Goal: Information Seeking & Learning: Learn about a topic

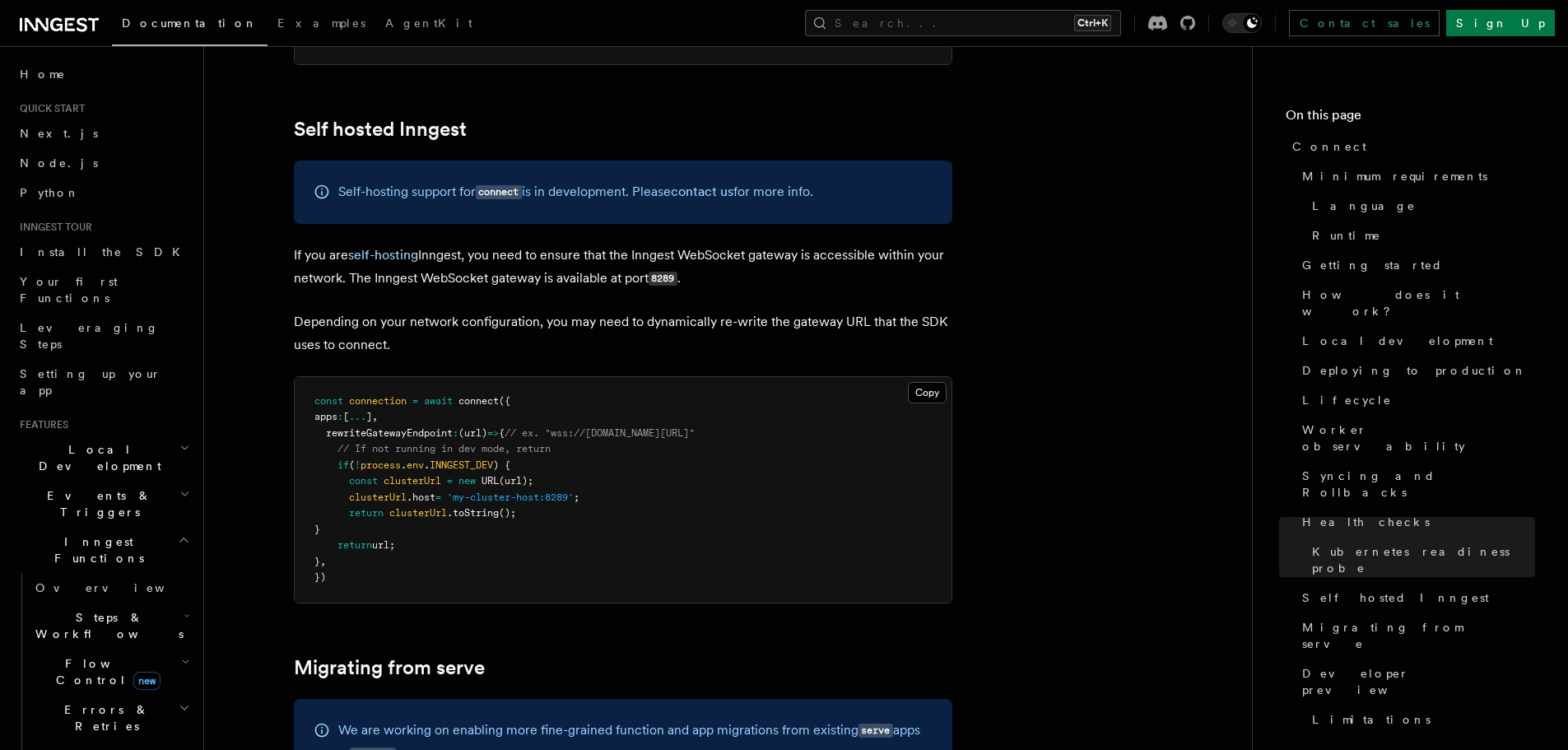
scroll to position [9109, 0]
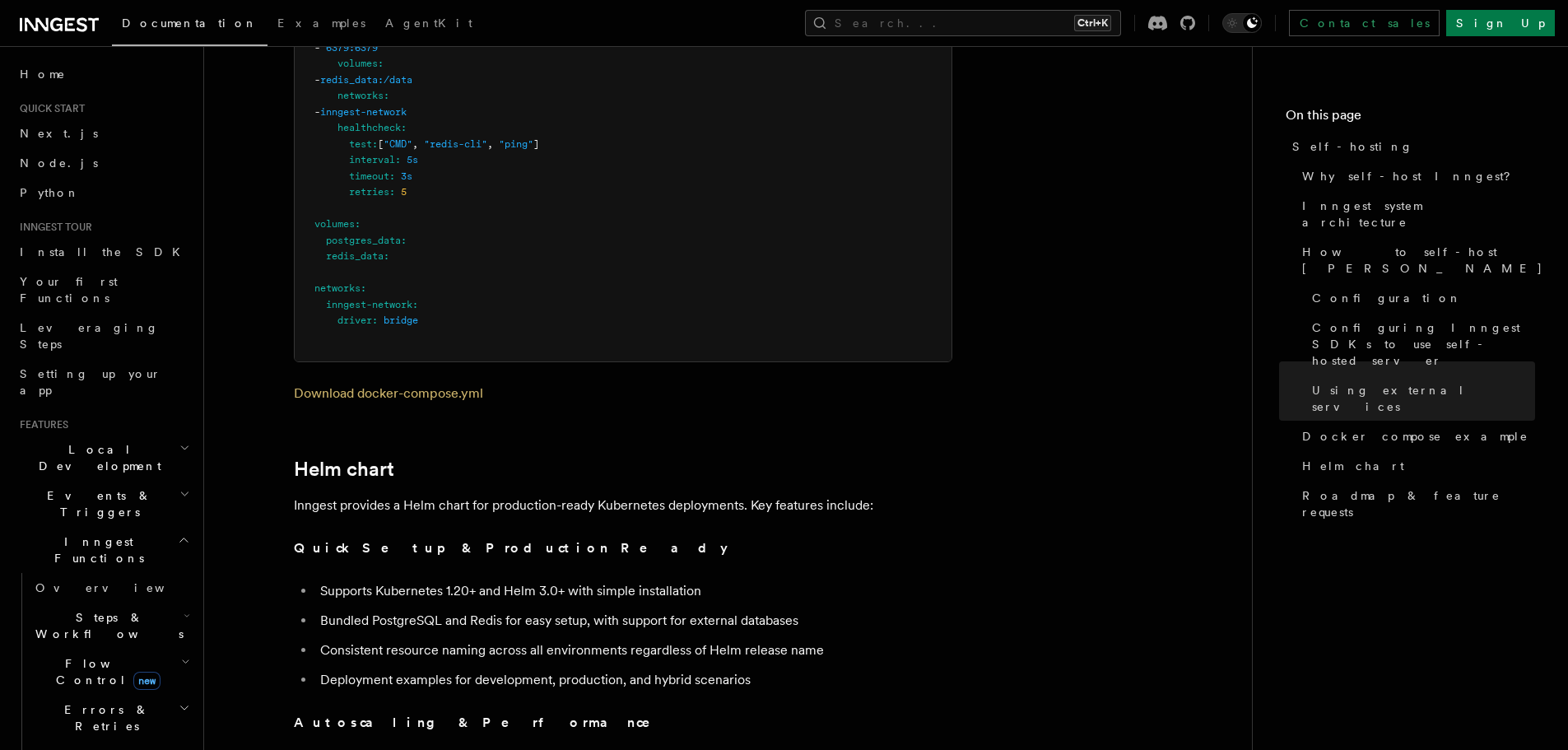
scroll to position [5090, 0]
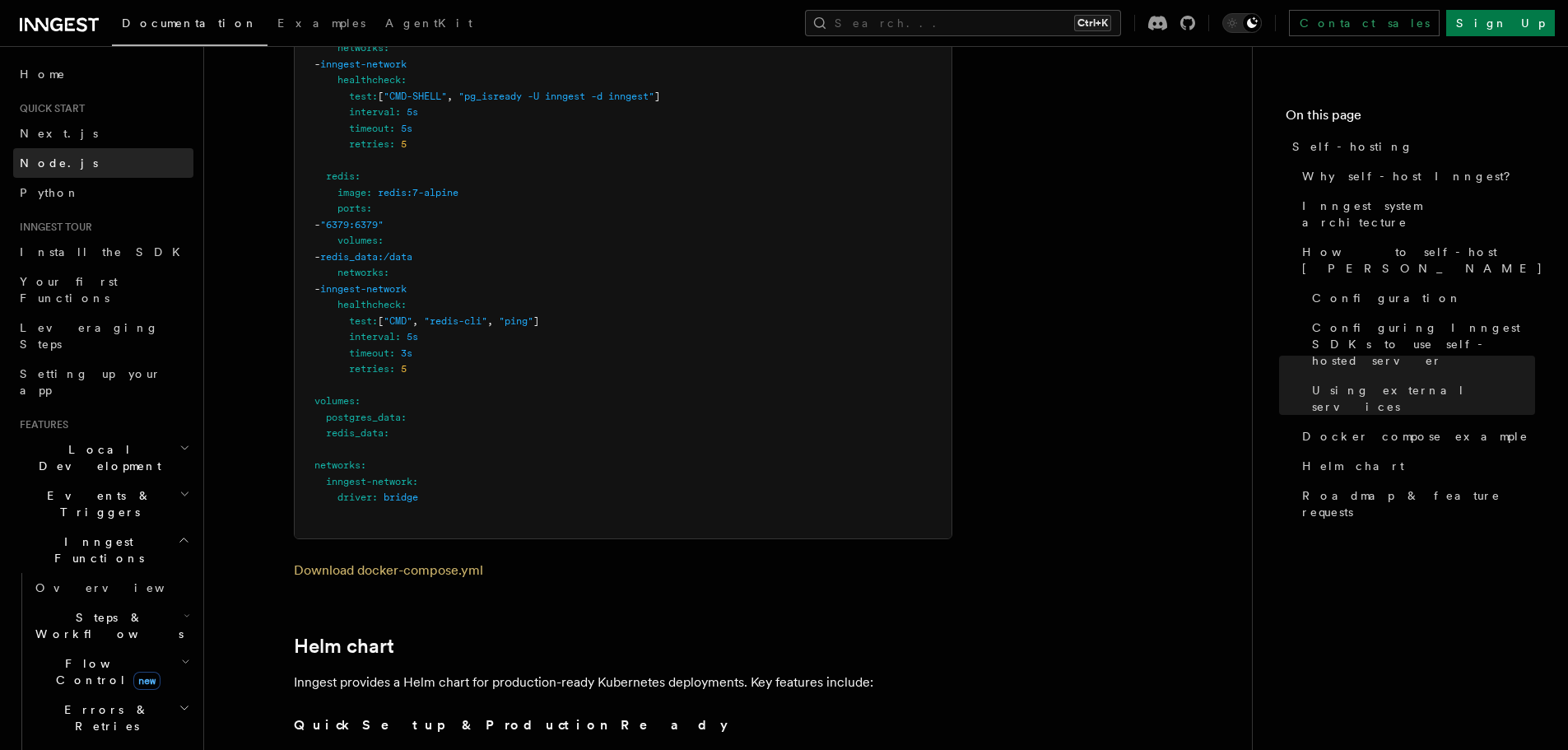
click at [69, 161] on link "Node.js" at bounding box center [104, 163] width 180 height 30
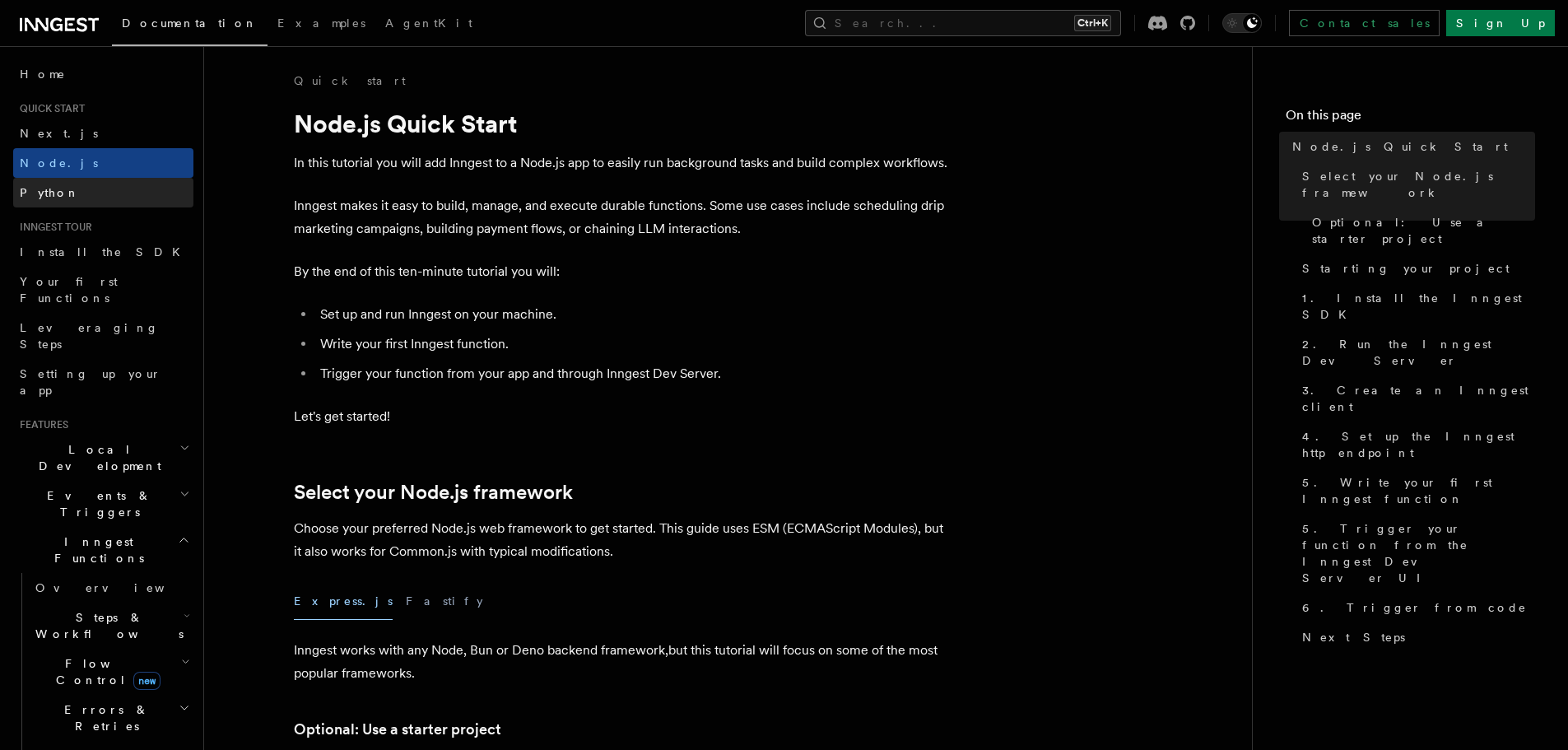
click at [63, 189] on link "Python" at bounding box center [104, 192] width 180 height 30
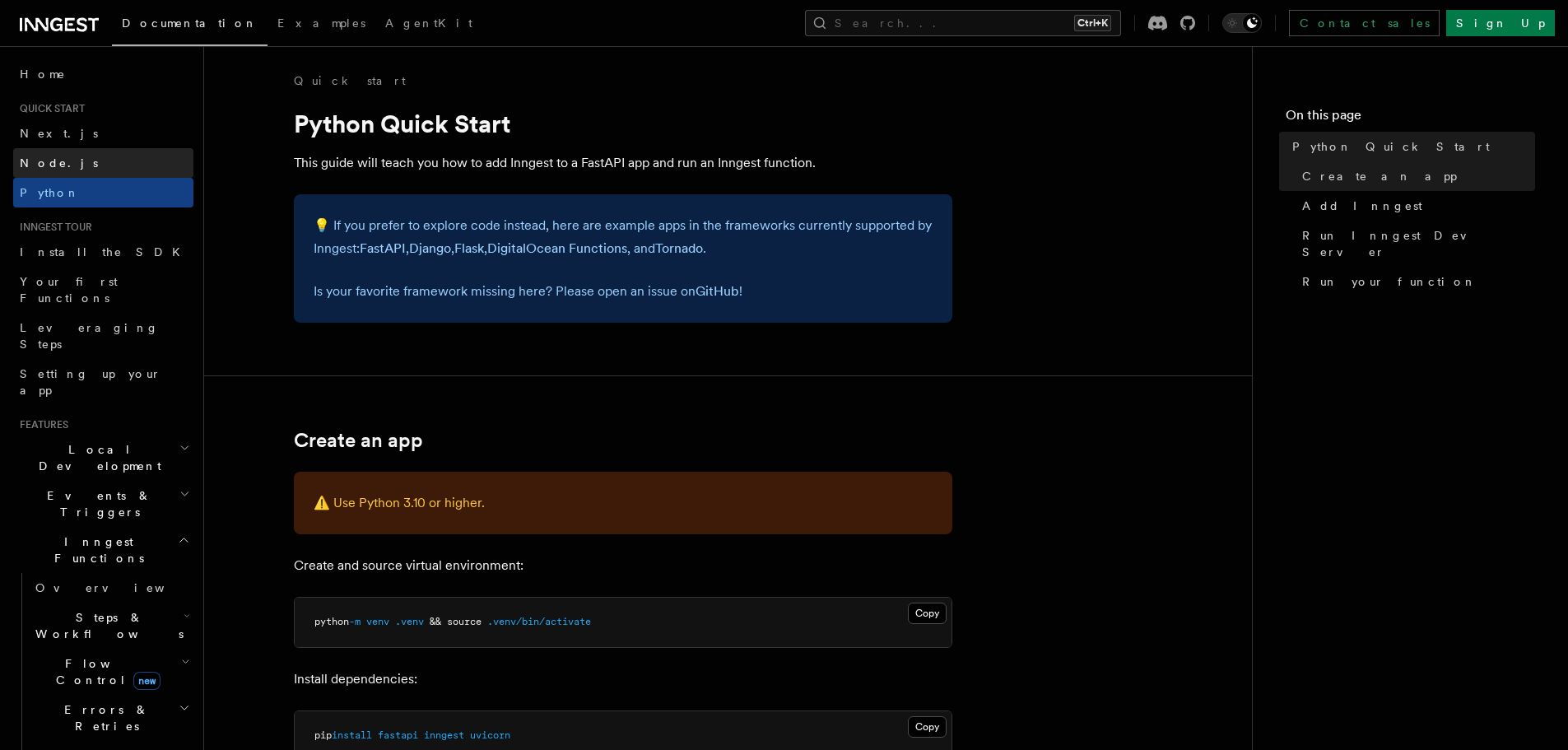
click at [69, 170] on link "Node.js" at bounding box center [104, 163] width 180 height 30
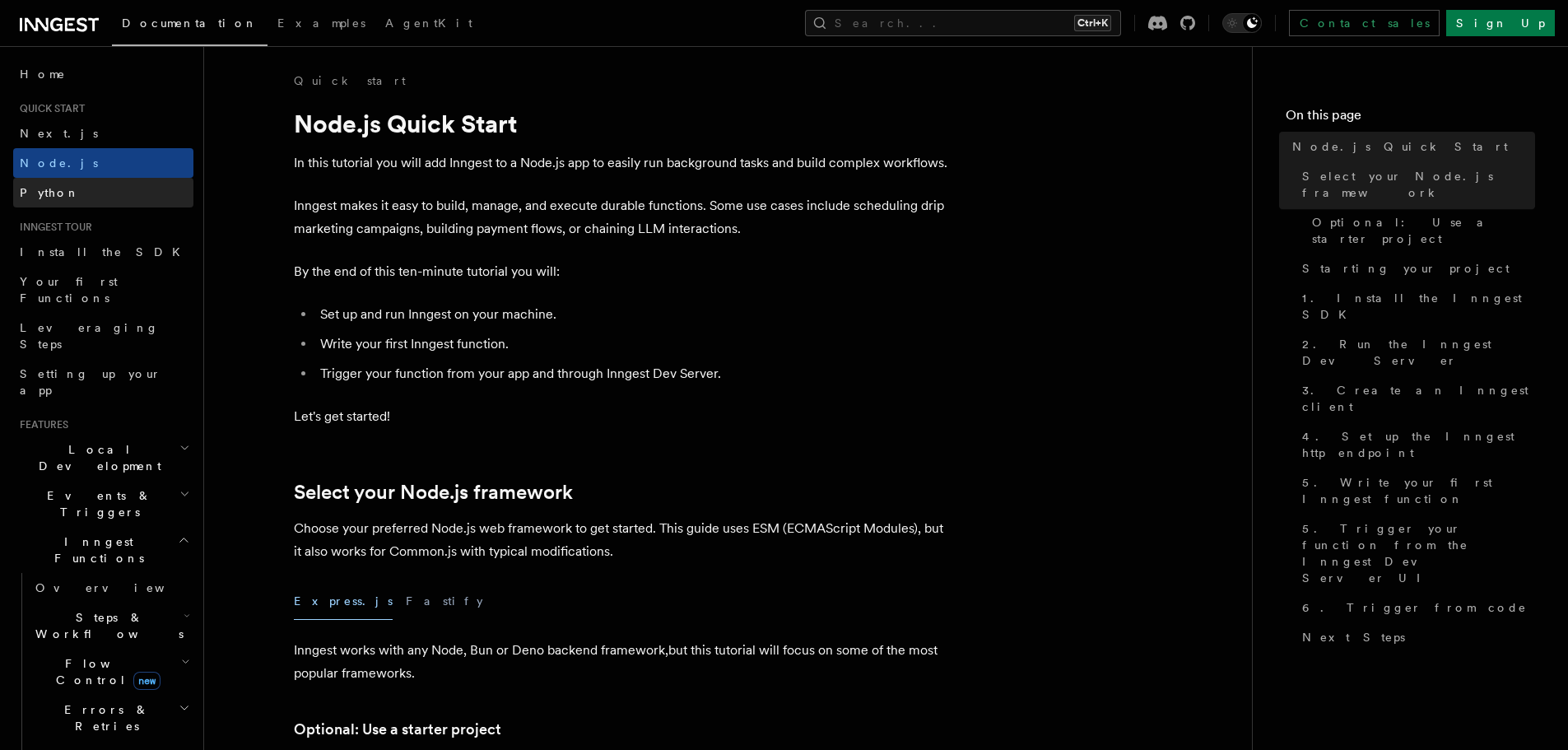
click at [63, 194] on link "Python" at bounding box center [104, 192] width 180 height 30
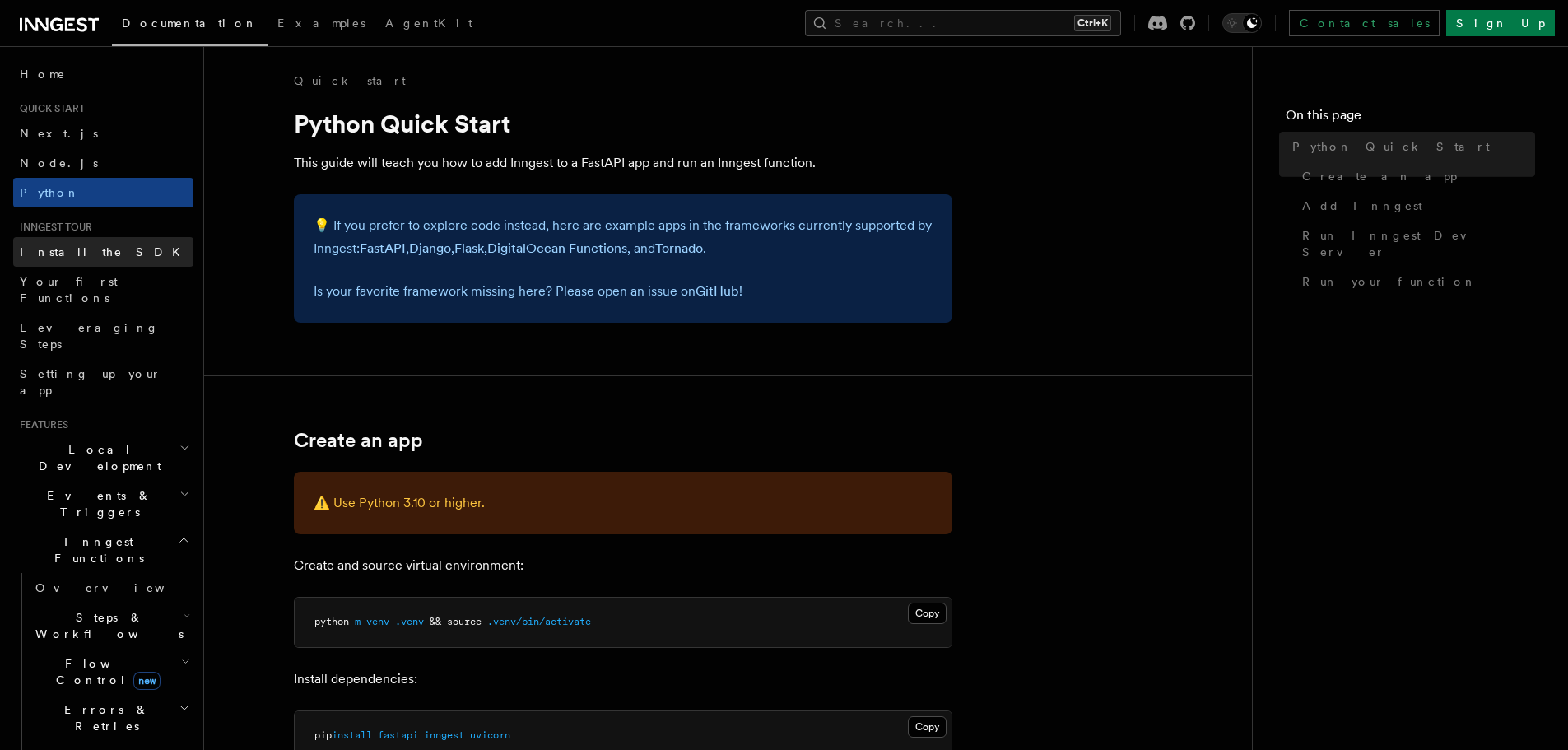
click at [75, 261] on link "Install the SDK" at bounding box center [104, 252] width 180 height 30
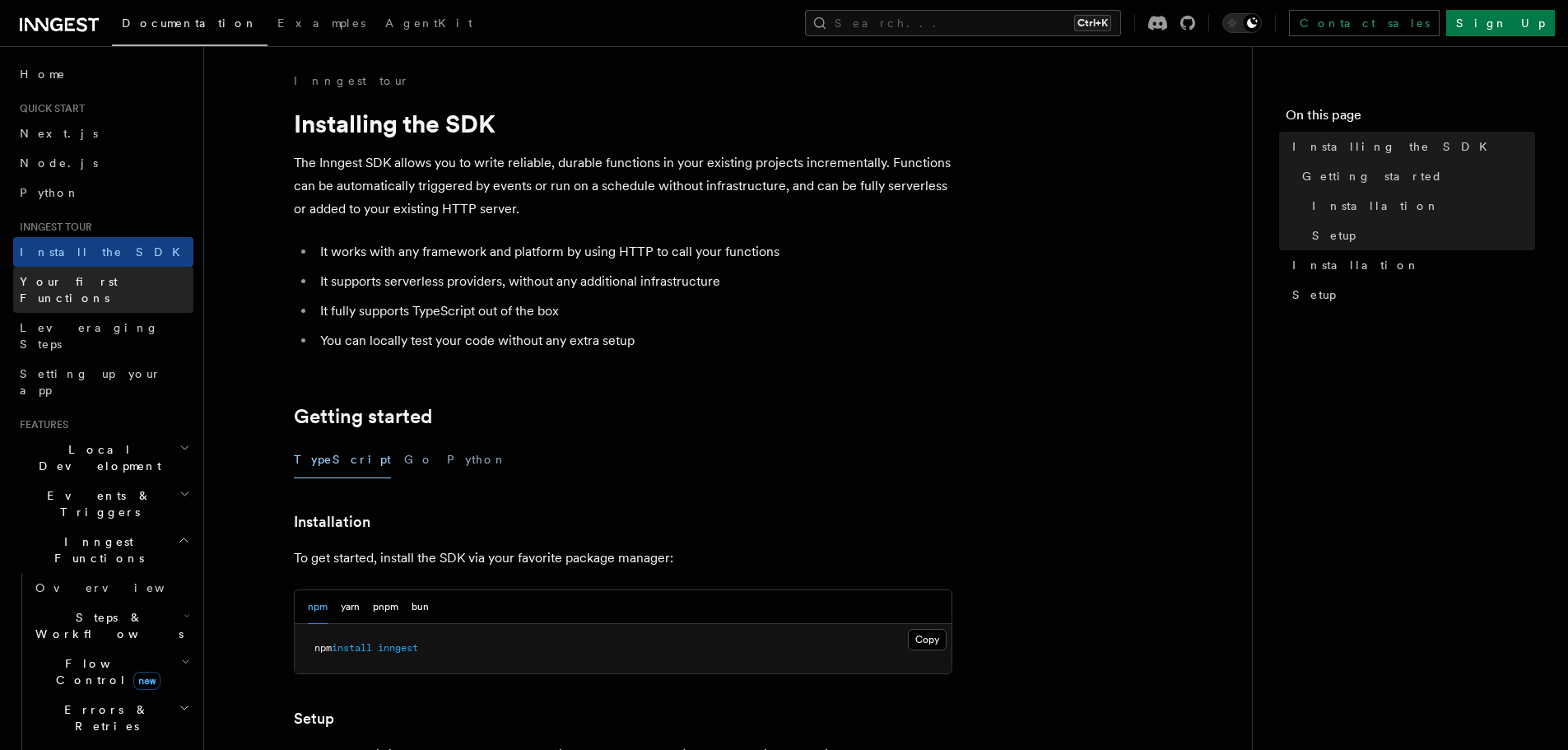
click at [92, 276] on span "Your first Functions" at bounding box center [68, 290] width 98 height 30
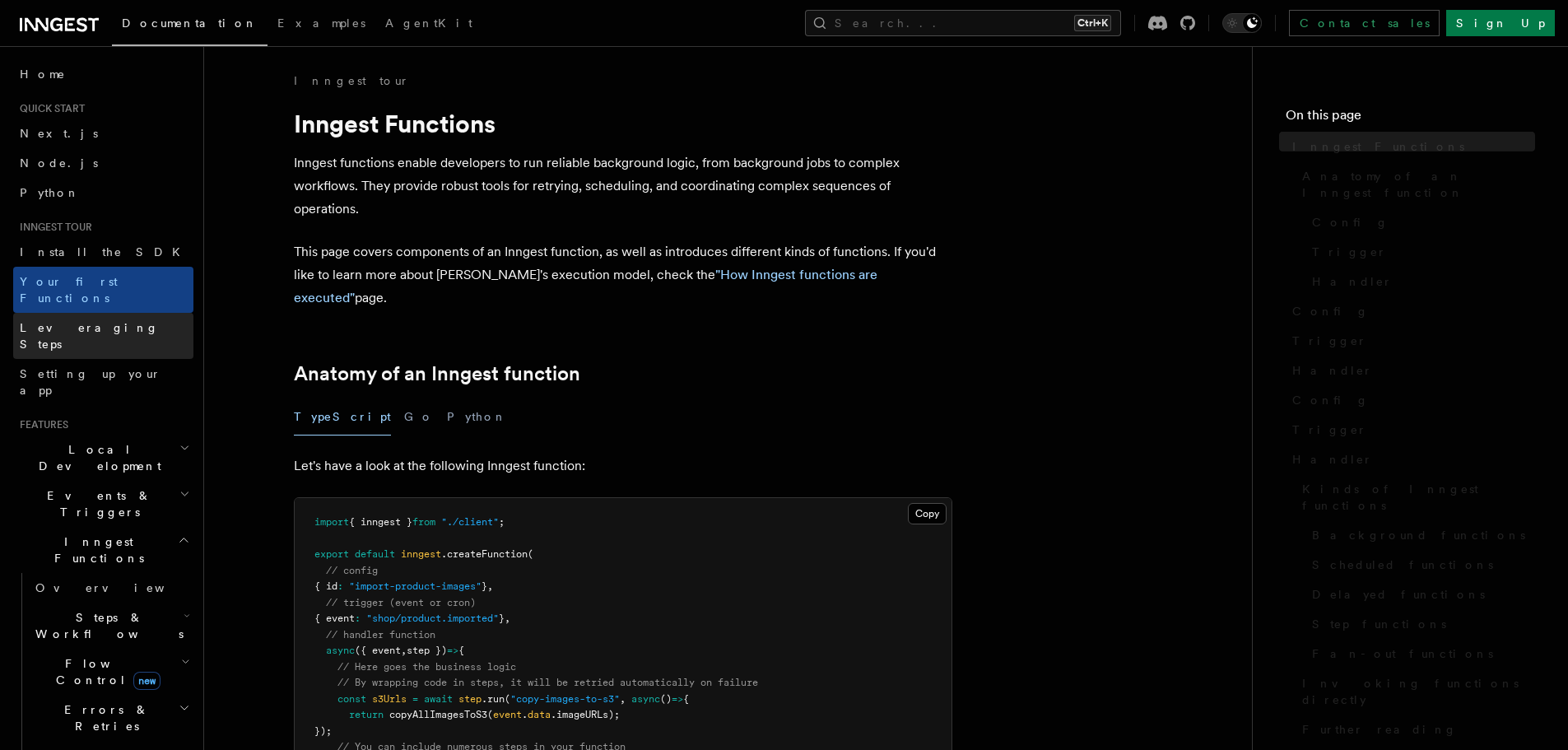
click at [94, 321] on span "Leveraging Steps" at bounding box center [89, 335] width 140 height 30
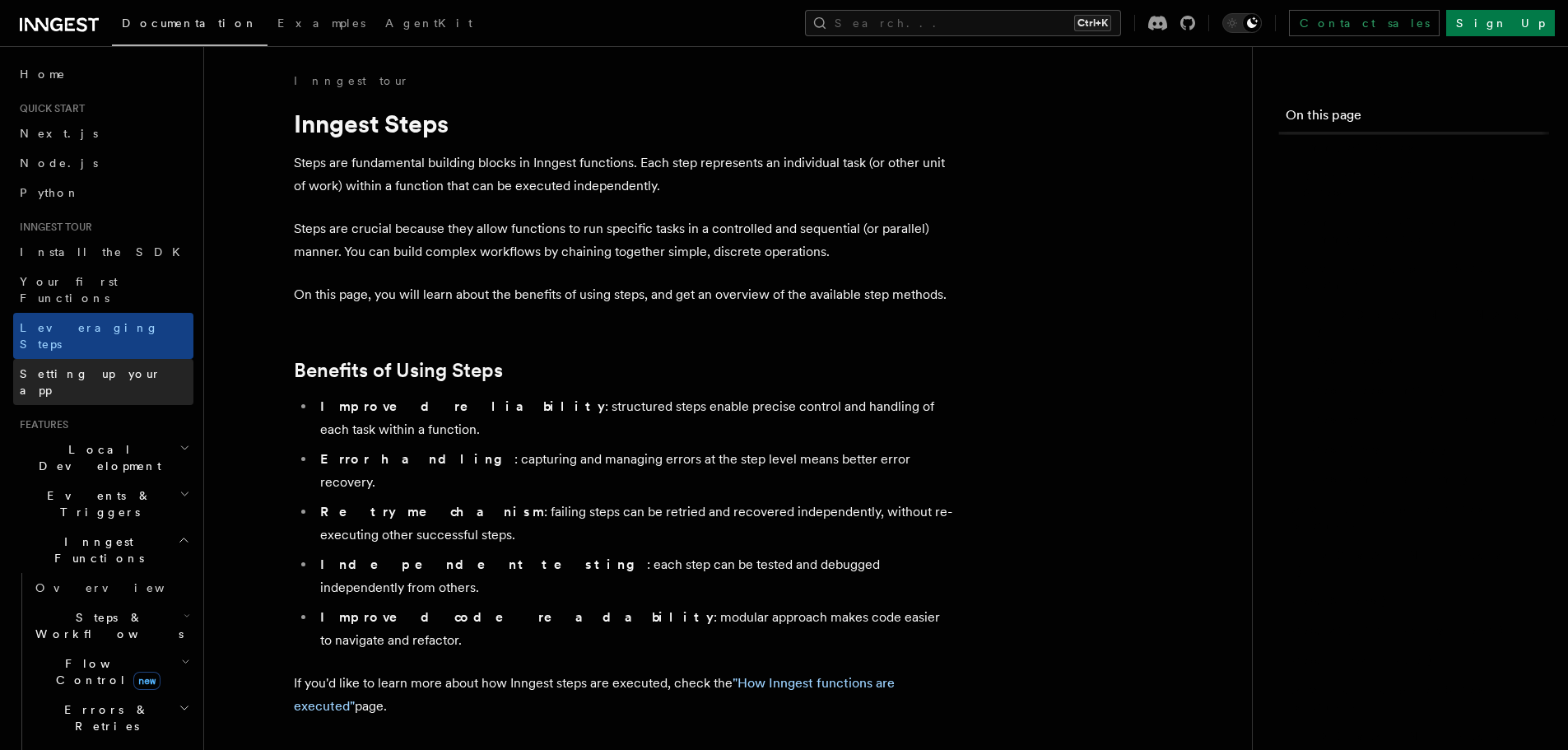
click at [95, 359] on link "Setting up your app" at bounding box center [104, 382] width 180 height 47
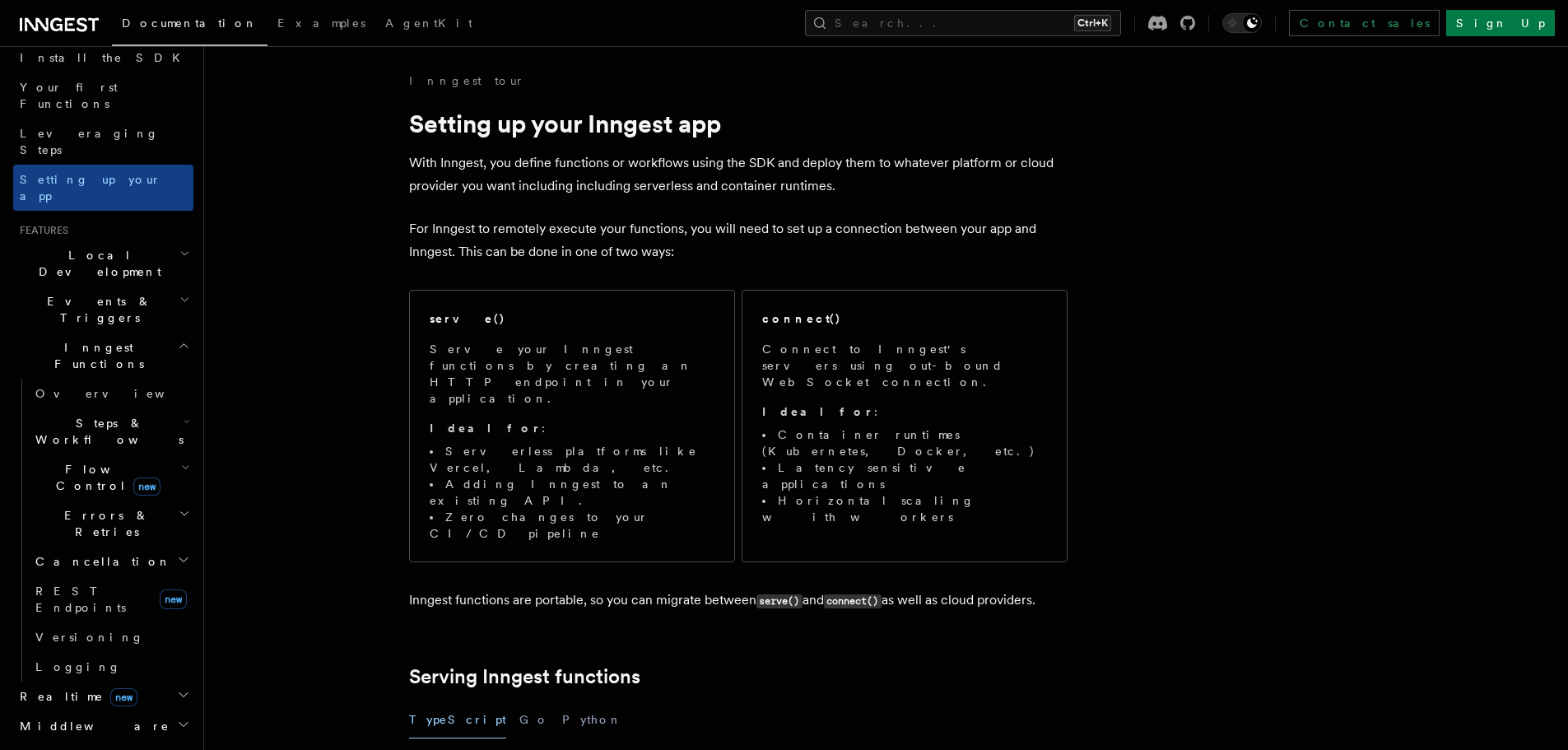
scroll to position [247, 0]
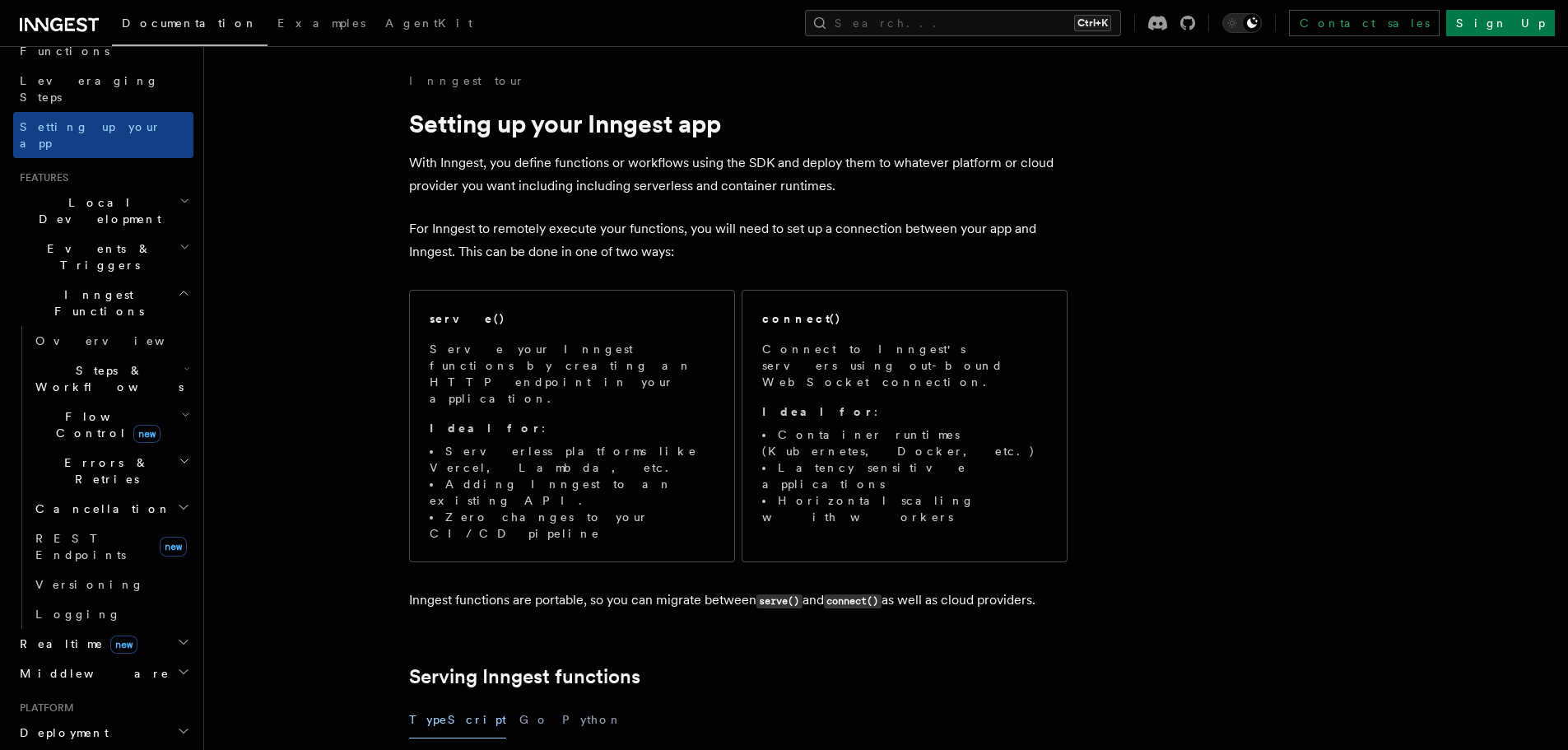
click at [80, 718] on h2 "Deployment" at bounding box center [104, 733] width 180 height 30
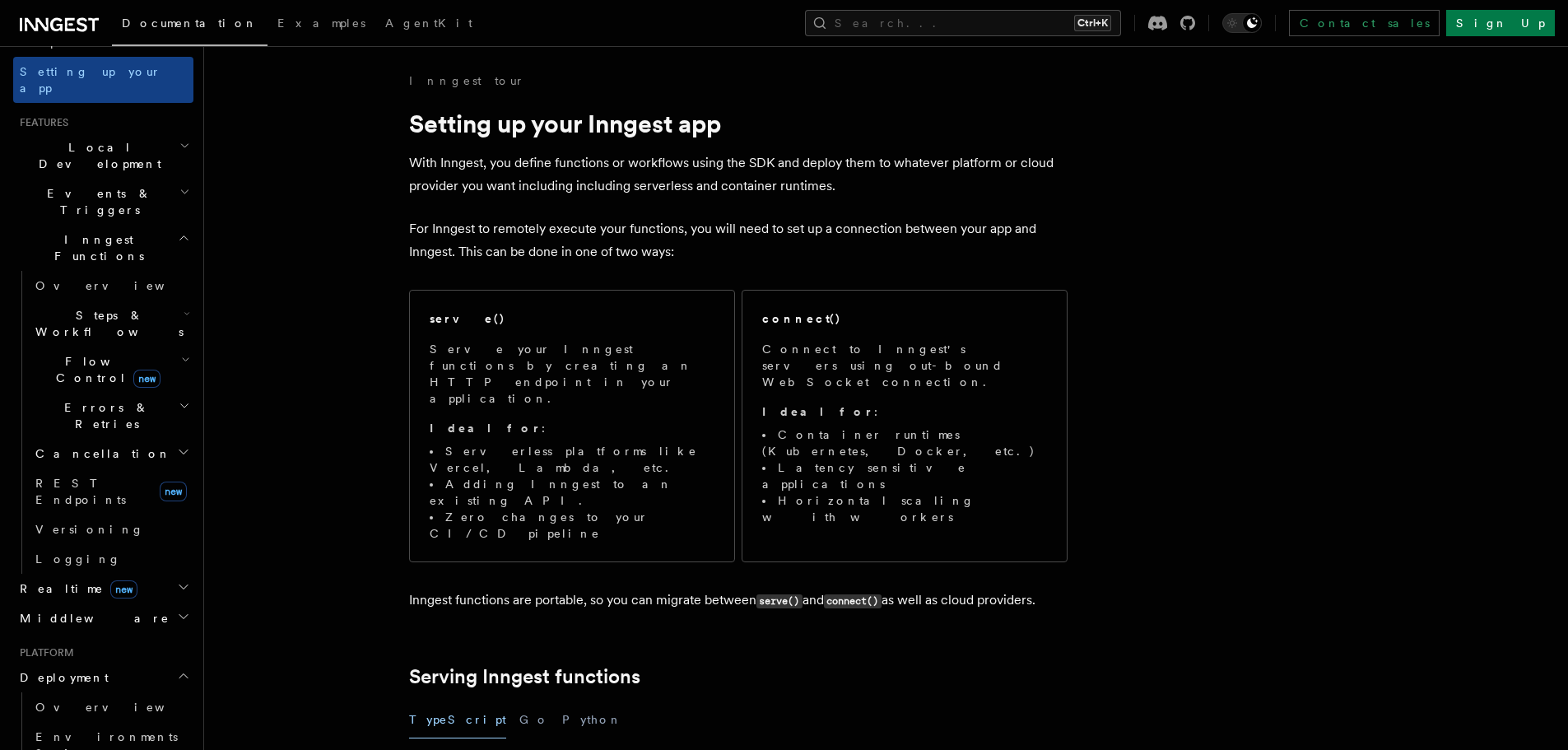
scroll to position [329, 0]
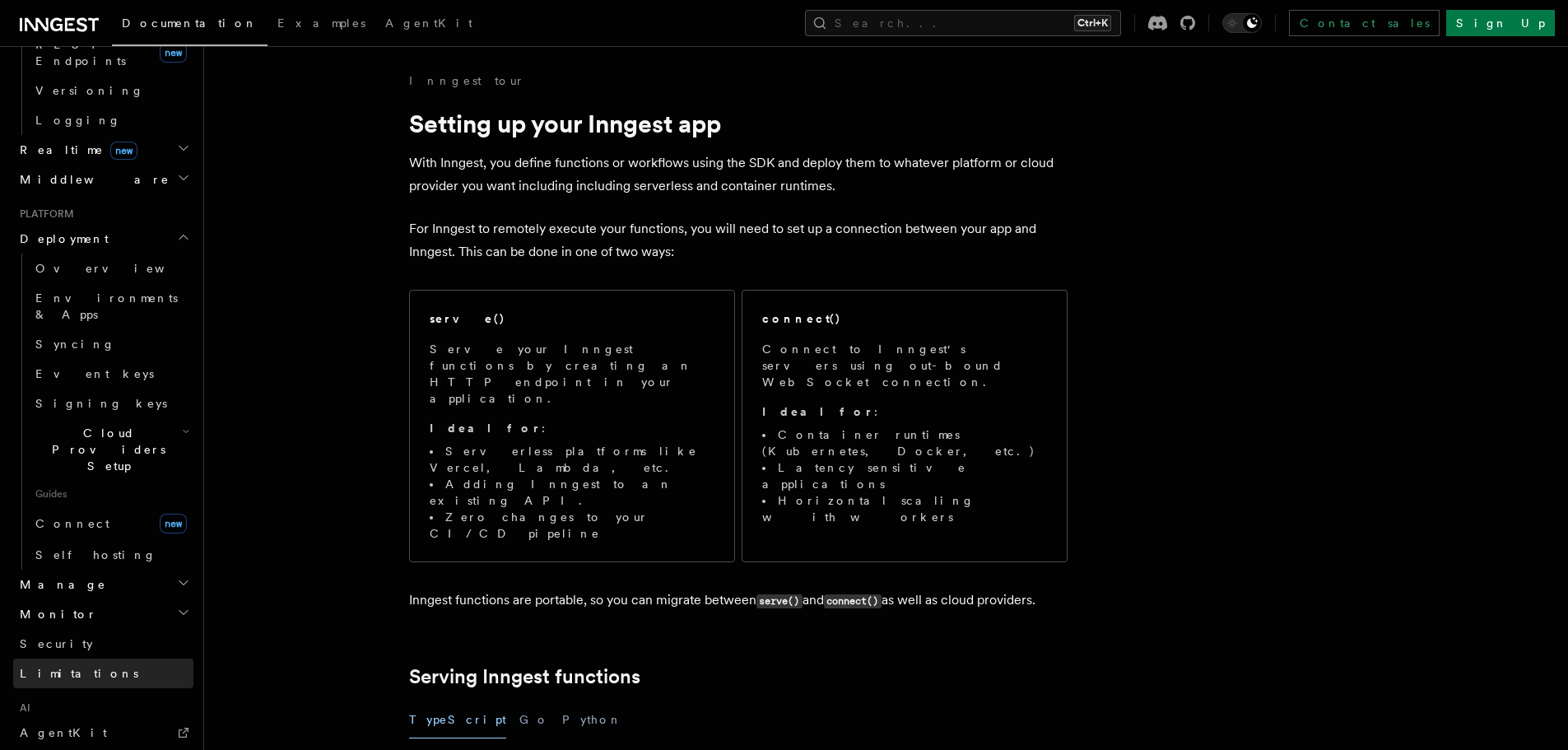
click at [86, 659] on link "Limitations" at bounding box center [104, 673] width 180 height 30
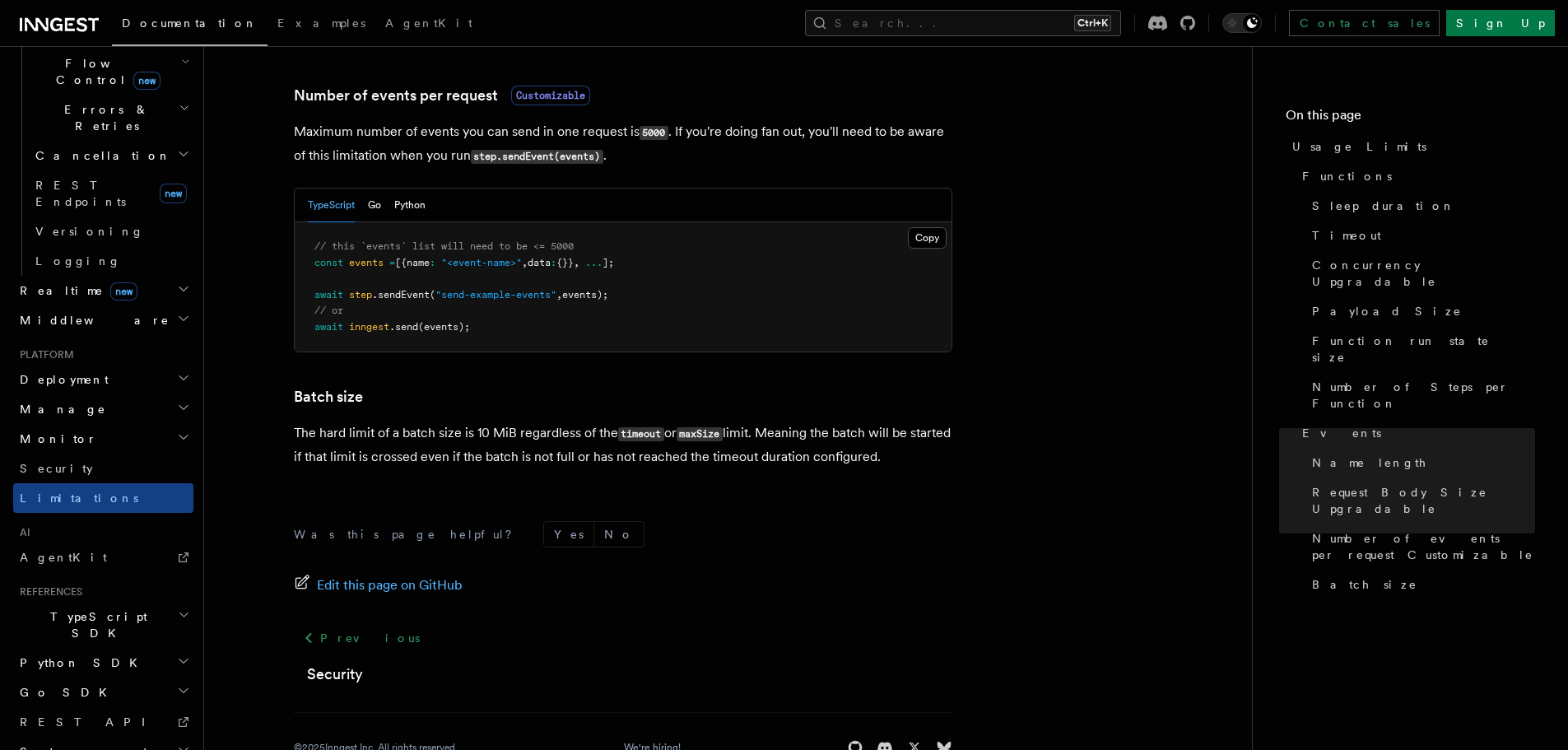
scroll to position [1580, 0]
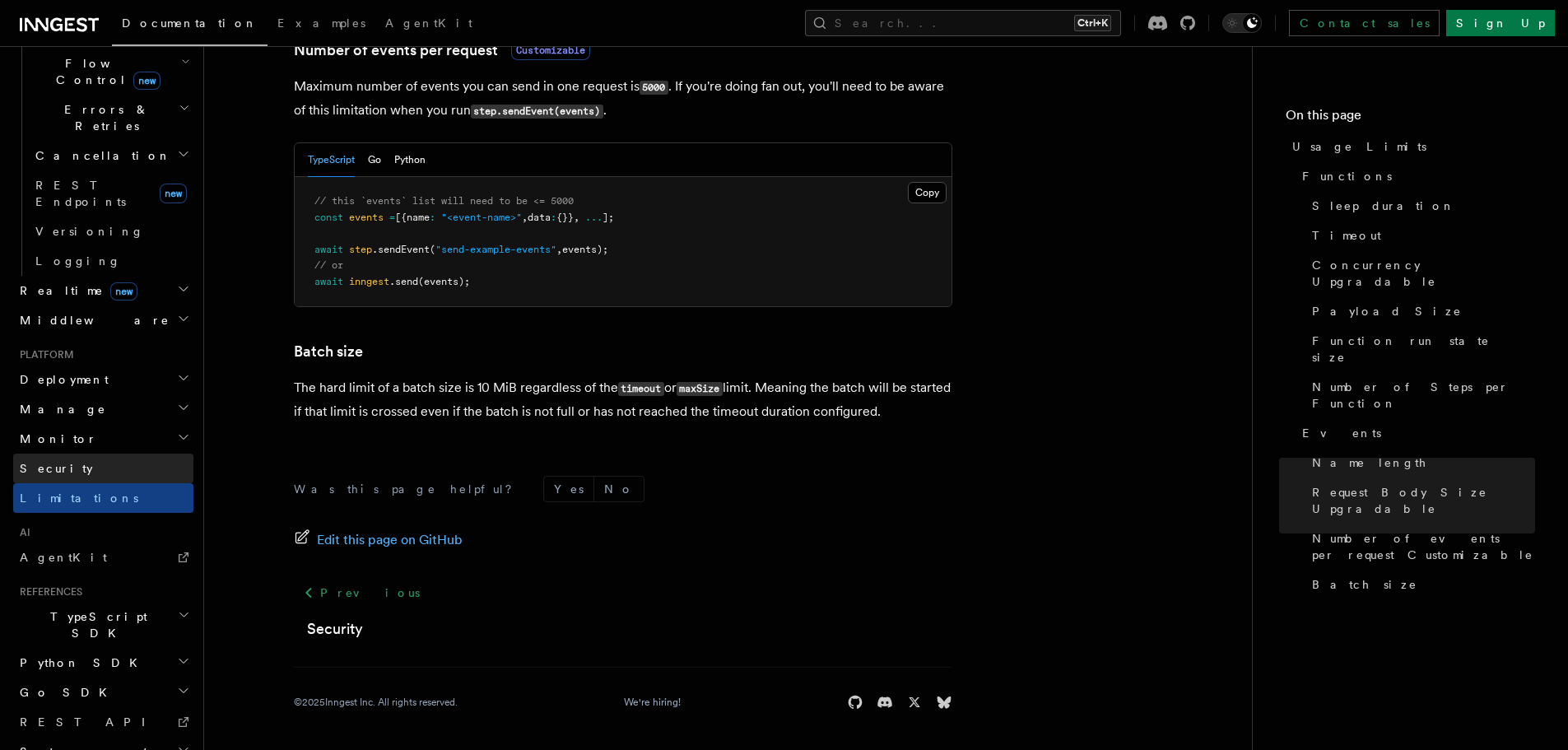
click at [72, 453] on link "Security" at bounding box center [104, 468] width 180 height 30
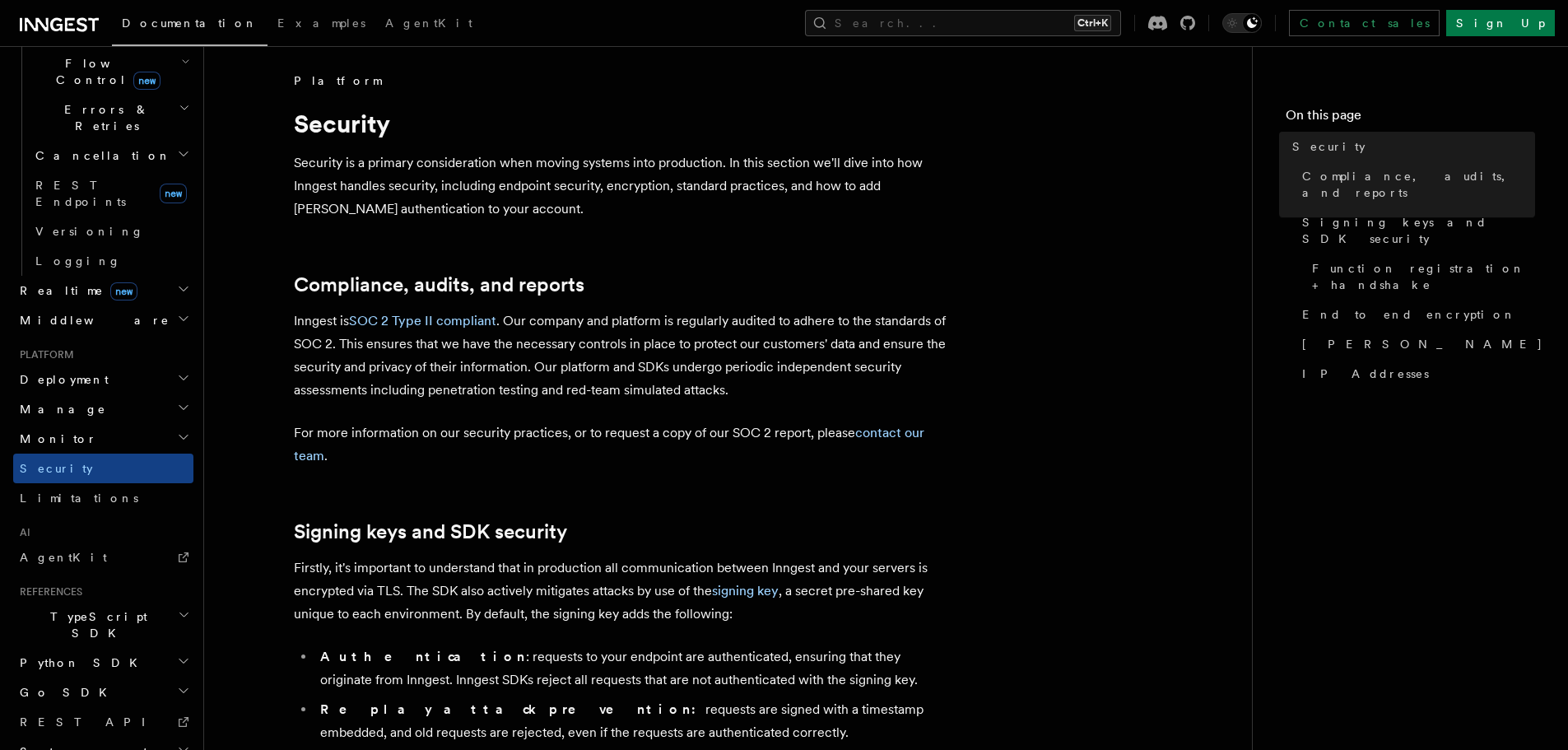
click at [74, 453] on link "Security" at bounding box center [104, 468] width 180 height 30
click at [74, 423] on h2 "Monitor" at bounding box center [104, 438] width 180 height 30
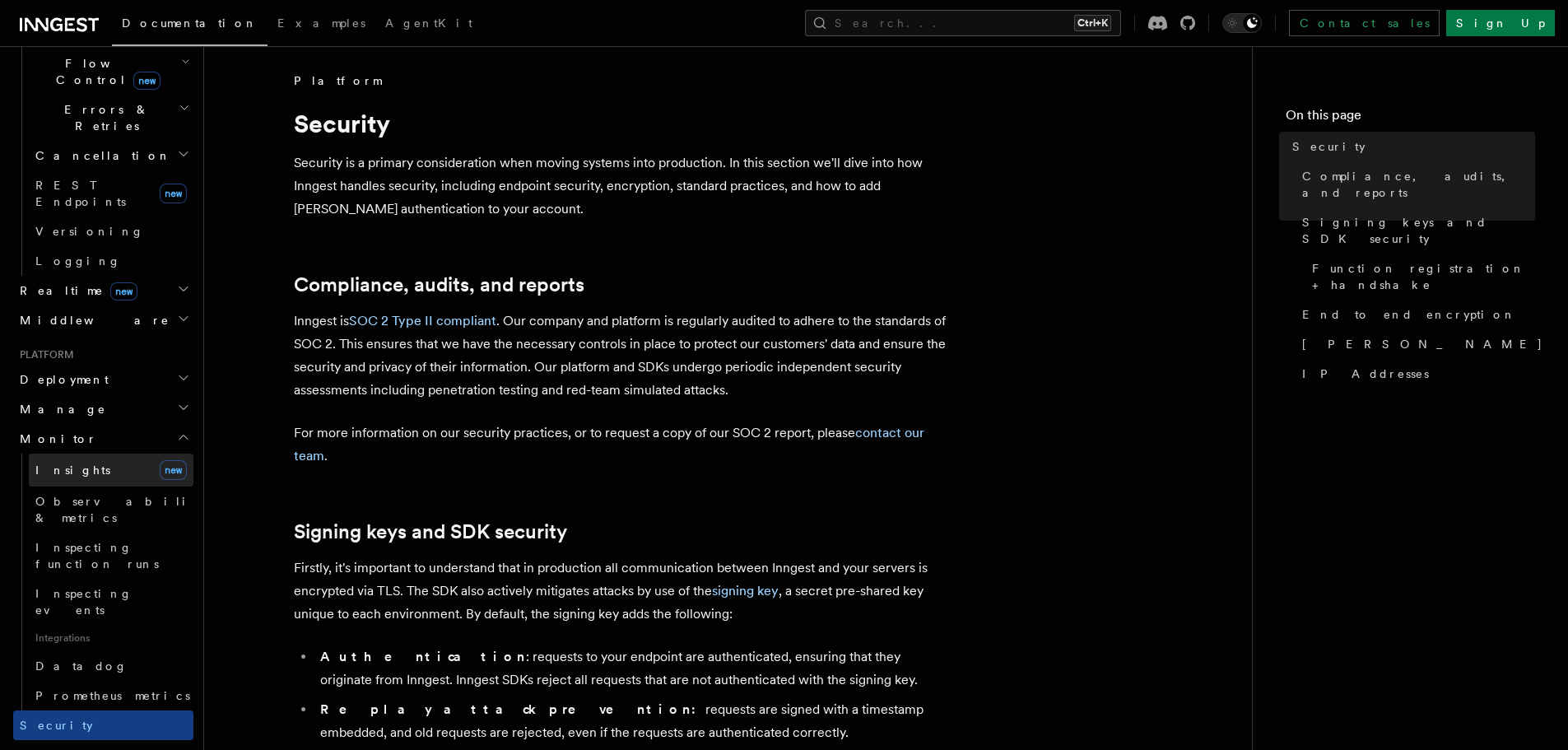
click at [83, 453] on link "Insights new" at bounding box center [111, 470] width 165 height 33
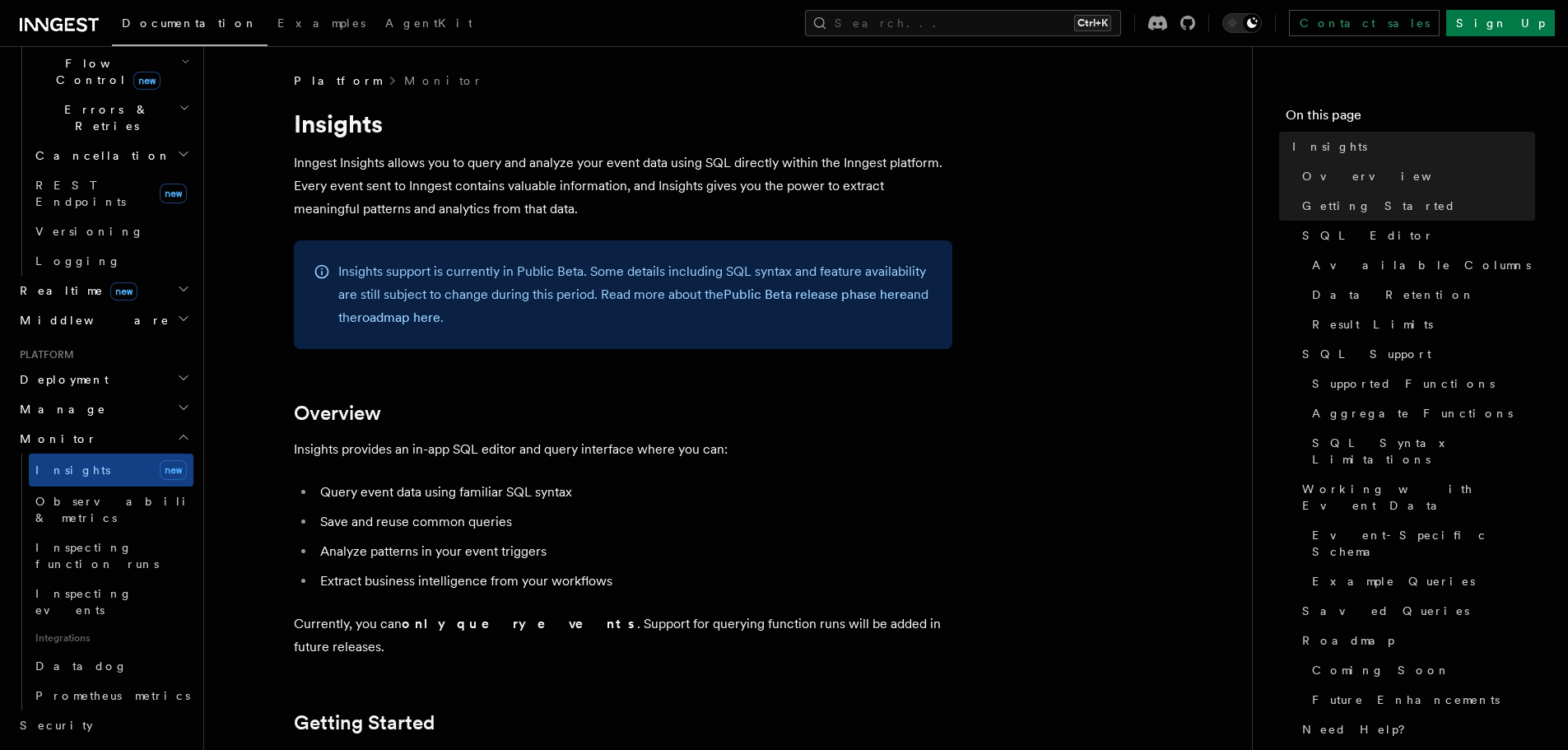
click at [72, 394] on h2 "Manage" at bounding box center [104, 409] width 180 height 30
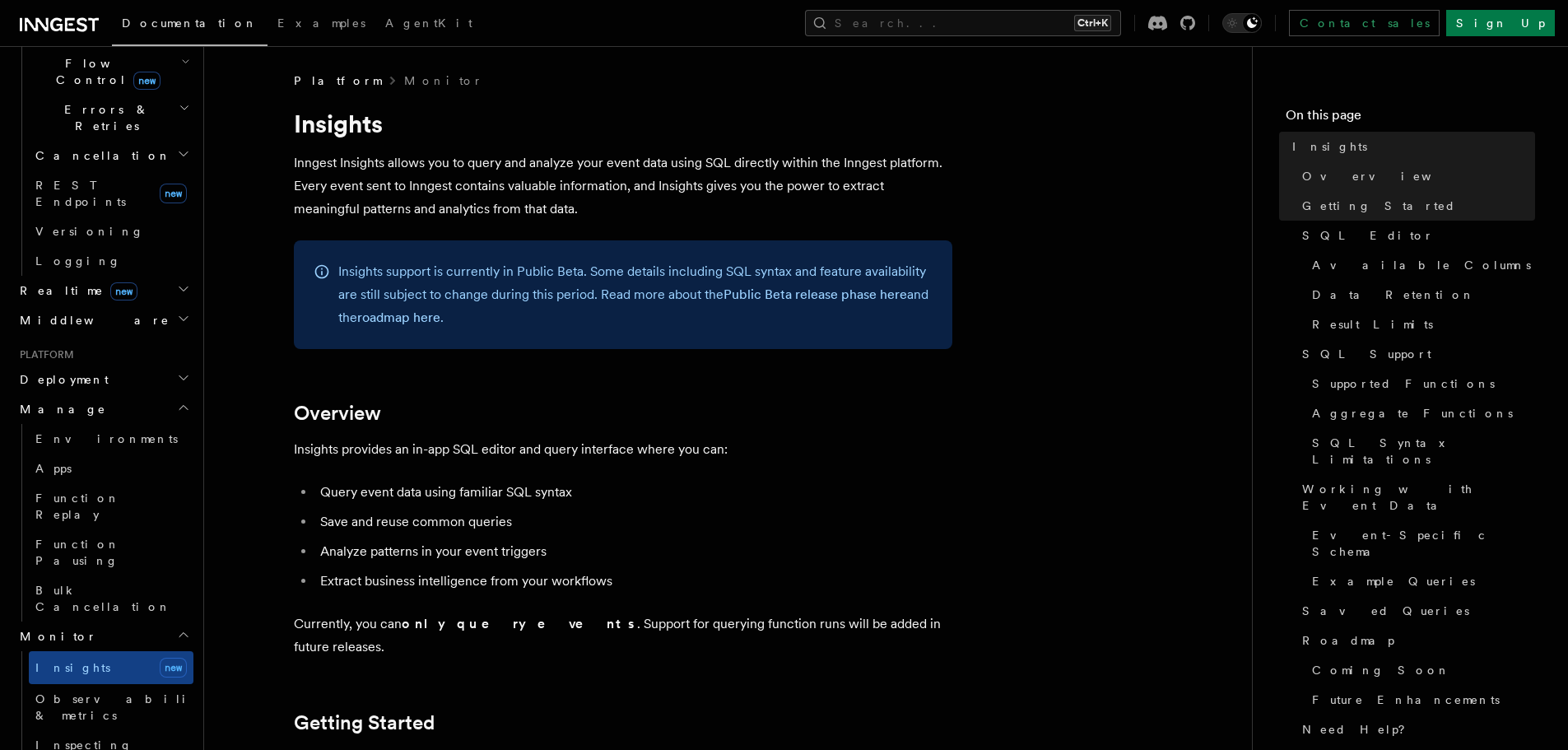
click at [64, 394] on h2 "Manage" at bounding box center [104, 409] width 180 height 30
click at [70, 371] on span "Deployment" at bounding box center [61, 379] width 96 height 16
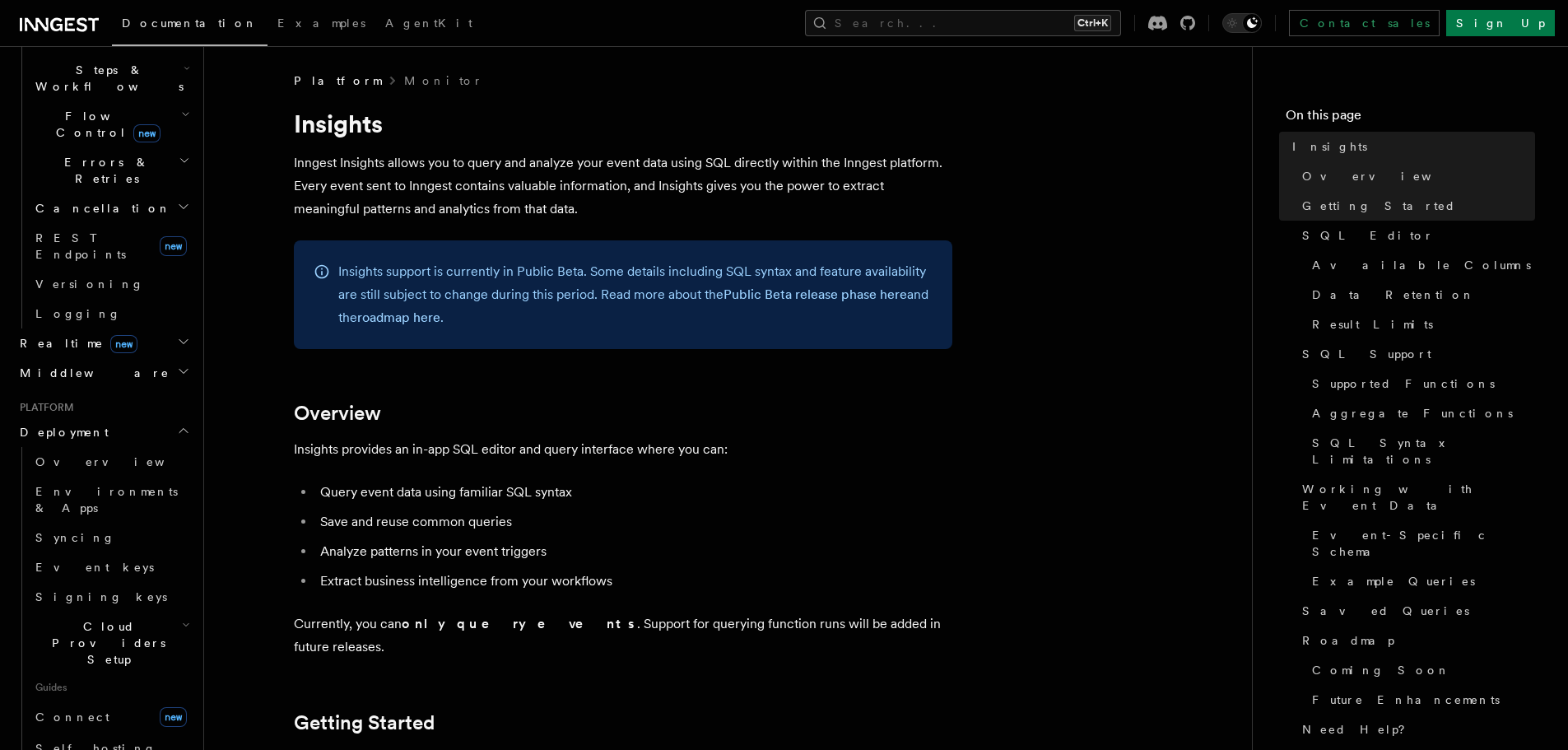
scroll to position [517, 0]
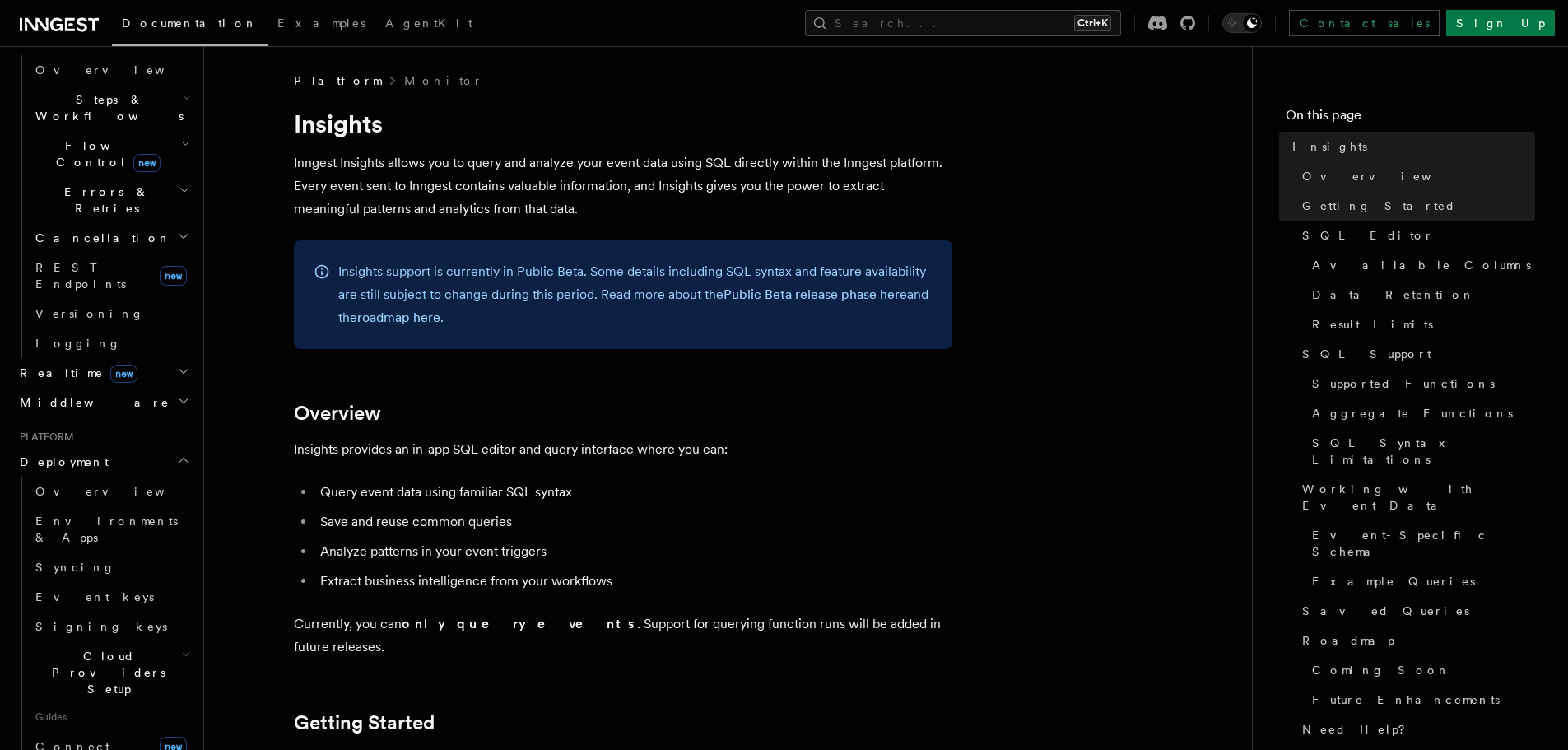
click at [40, 364] on span "Realtime new" at bounding box center [76, 372] width 124 height 16
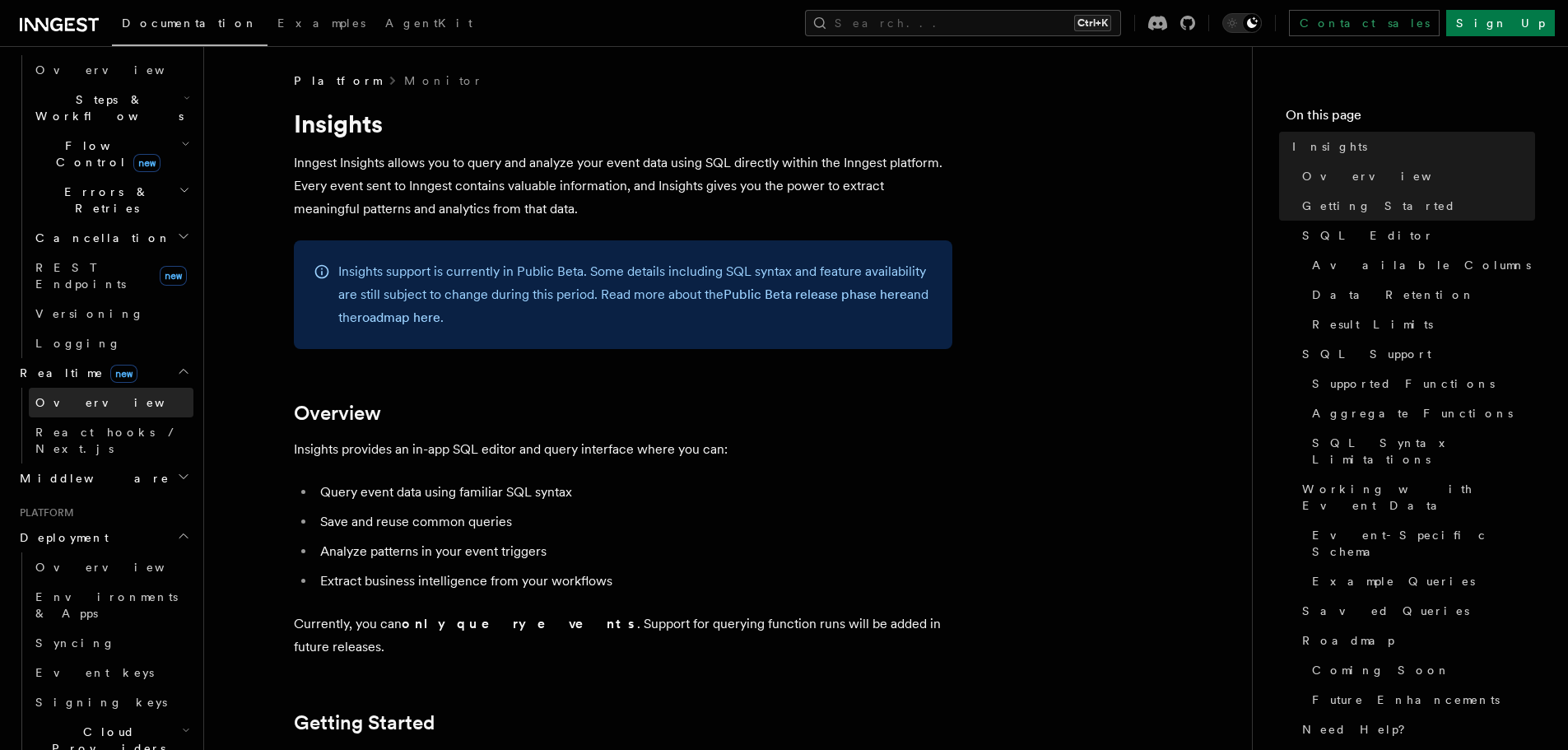
click at [47, 388] on link "Overview" at bounding box center [111, 402] width 165 height 30
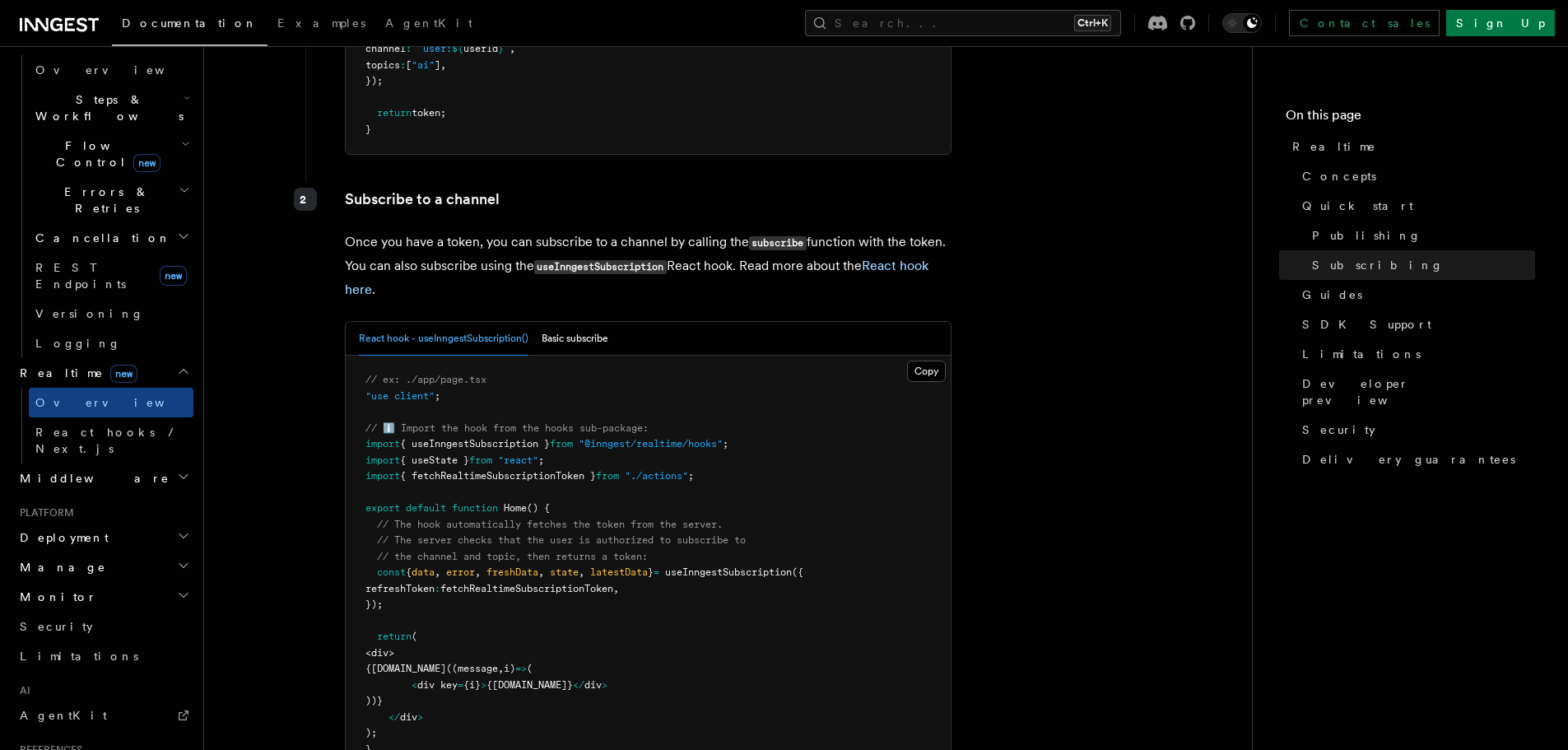
scroll to position [3293, 0]
